Goal: Task Accomplishment & Management: Use online tool/utility

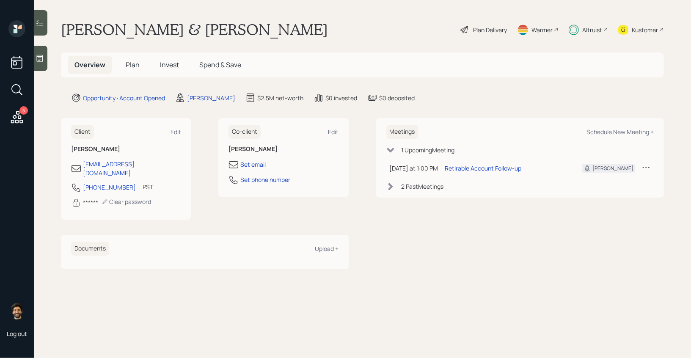
click at [144, 64] on h5 "Plan" at bounding box center [133, 65] width 28 height 18
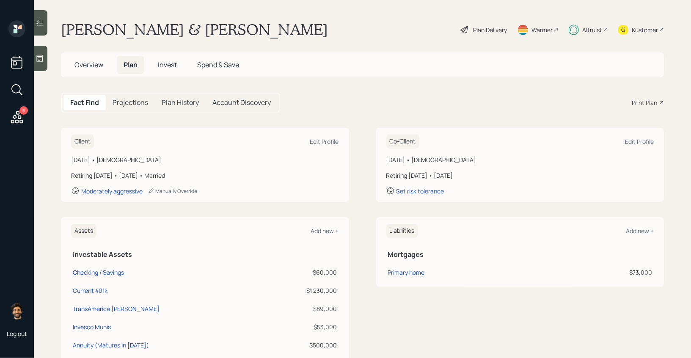
click at [178, 63] on h5 "Invest" at bounding box center [167, 65] width 33 height 18
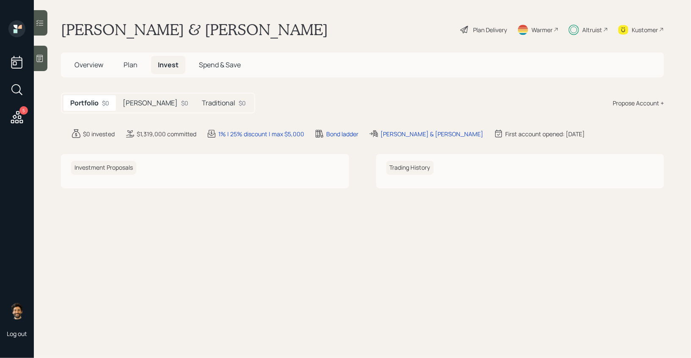
click at [202, 105] on h5 "Traditional" at bounding box center [218, 103] width 33 height 8
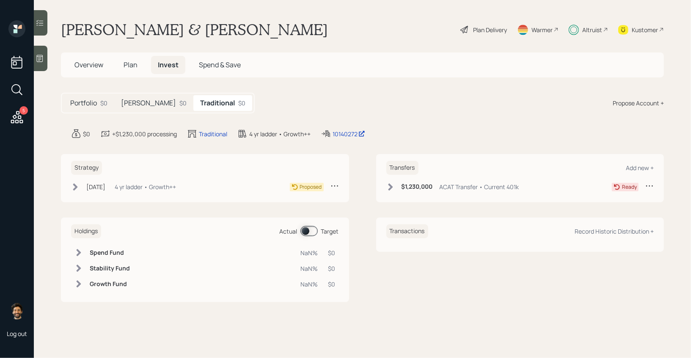
click at [130, 104] on h5 "[PERSON_NAME]" at bounding box center [148, 103] width 55 height 8
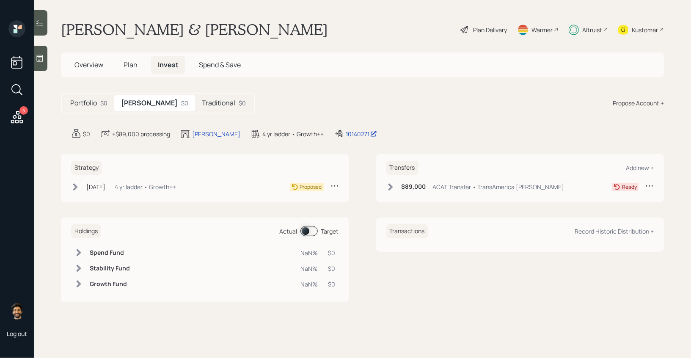
click at [202, 105] on h5 "Traditional" at bounding box center [218, 103] width 33 height 8
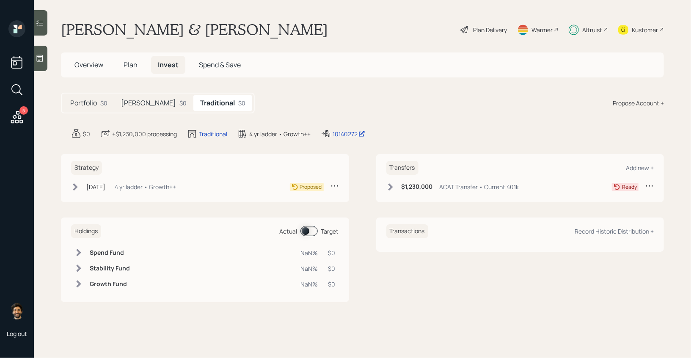
click at [173, 182] on div "[DATE] [DATE] 2:09 PM EDT 4 yr ladder • Growth++" at bounding box center [123, 187] width 105 height 11
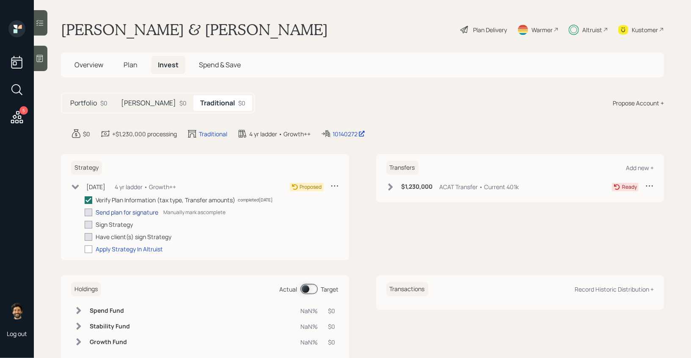
click at [135, 210] on div "Send plan for signature" at bounding box center [127, 212] width 63 height 9
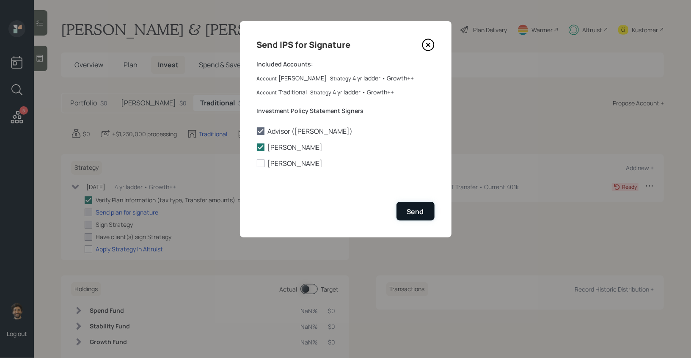
click at [419, 214] on div "Send" at bounding box center [415, 211] width 17 height 9
checkbox input "true"
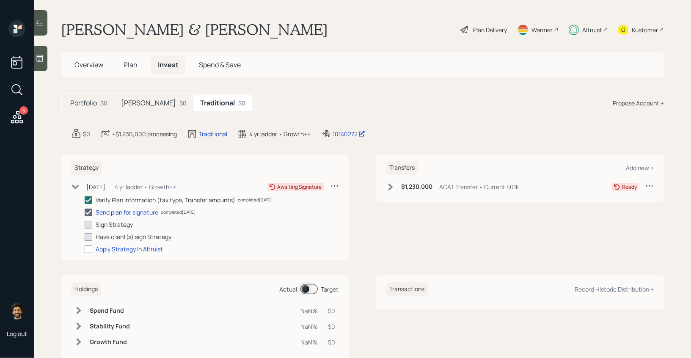
click at [480, 36] on div "Plan Delivery" at bounding box center [484, 29] width 48 height 19
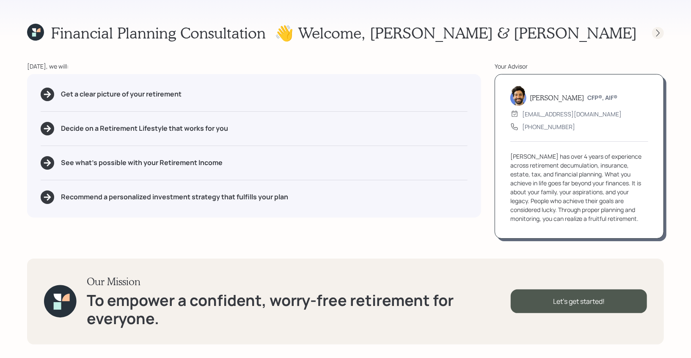
click at [654, 33] on icon at bounding box center [658, 33] width 8 height 8
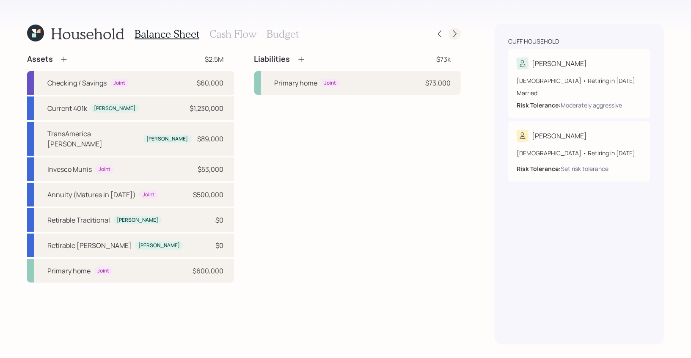
click at [454, 34] on icon at bounding box center [455, 34] width 8 height 8
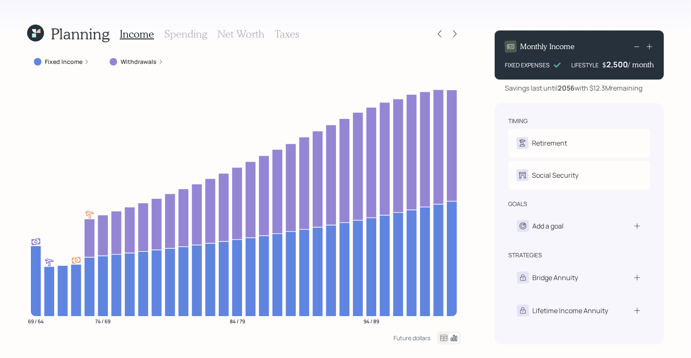
click at [39, 33] on icon at bounding box center [35, 33] width 17 height 17
